Goal: Check status: Check status

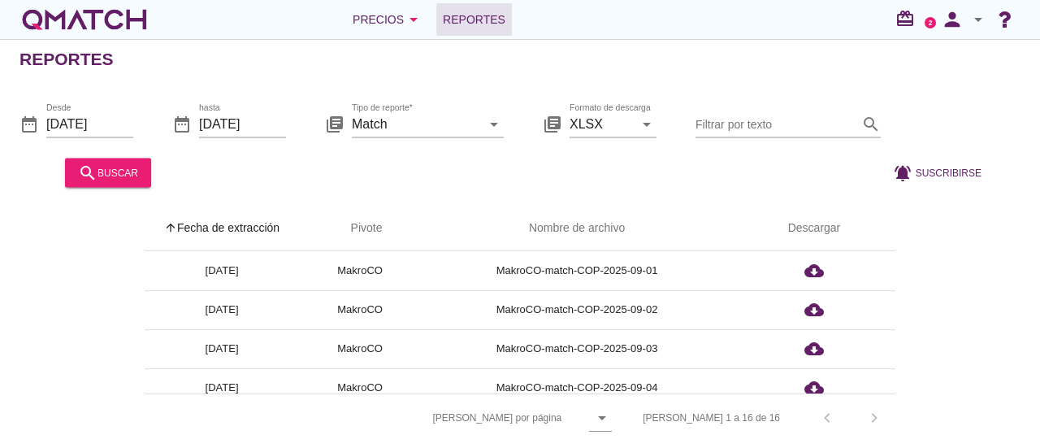
scroll to position [482, 0]
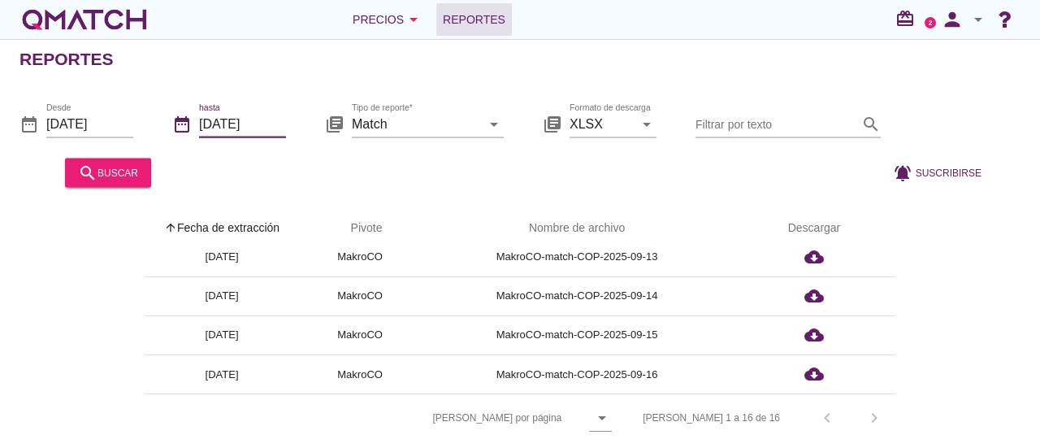
click at [242, 119] on input "[DATE]" at bounding box center [242, 123] width 87 height 26
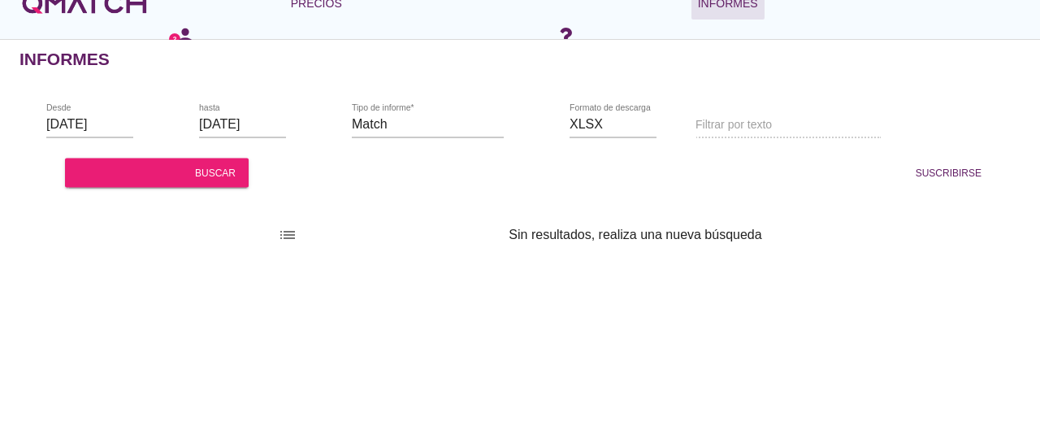
click at [256, 126] on font "libros de la biblioteca" at bounding box center [334, 123] width 405 height 19
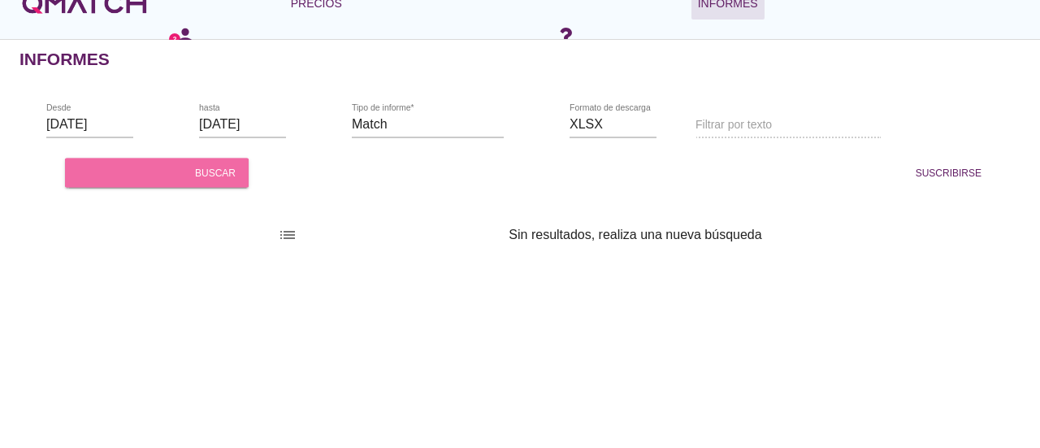
click at [226, 162] on button "buscar buscar" at bounding box center [157, 172] width 184 height 29
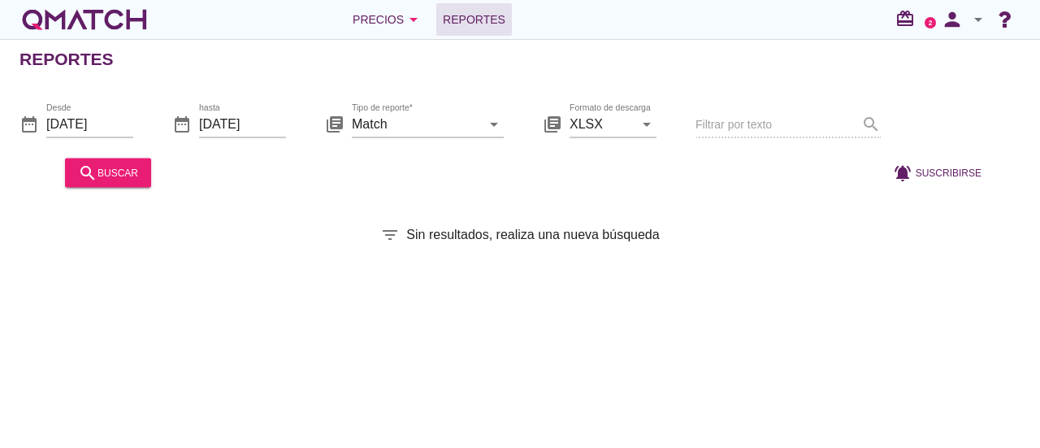
click at [686, 337] on div "Reportes date_range Desde [DATE] date_range hasta [DATE] library_books Tipo de …" at bounding box center [520, 243] width 1040 height 409
click at [123, 174] on div "search buscar" at bounding box center [108, 171] width 60 height 19
